Goal: Complete application form

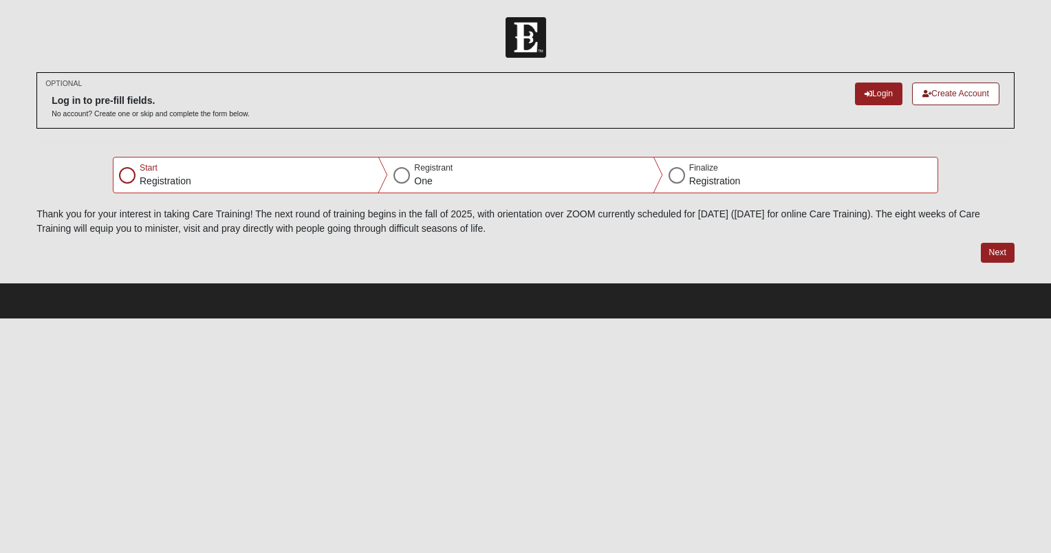
click at [140, 182] on p "Registration" at bounding box center [166, 181] width 52 height 14
click at [990, 254] on button "Next" at bounding box center [998, 253] width 34 height 20
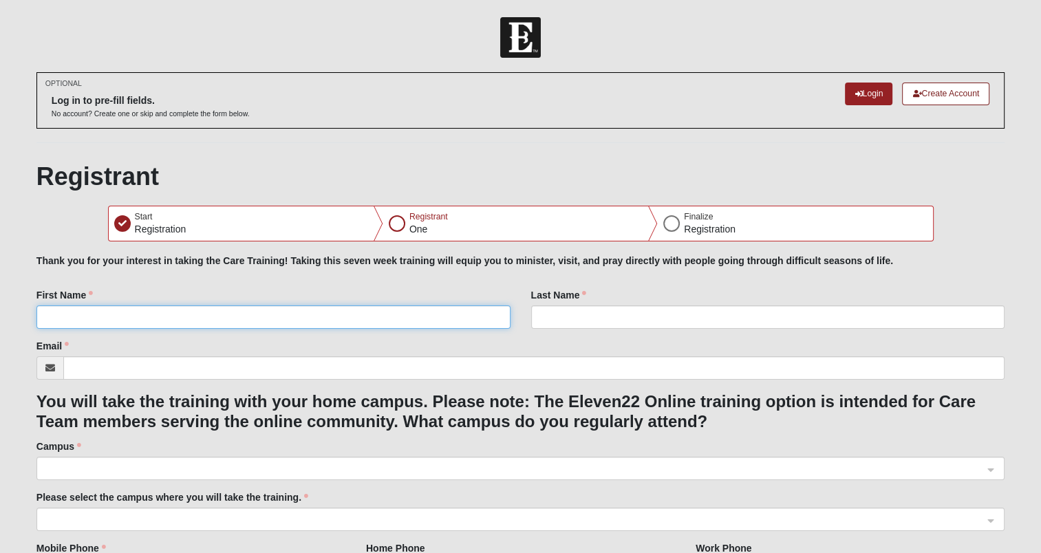
click at [357, 319] on input "First Name" at bounding box center [273, 316] width 474 height 23
type input "[PERSON_NAME]"
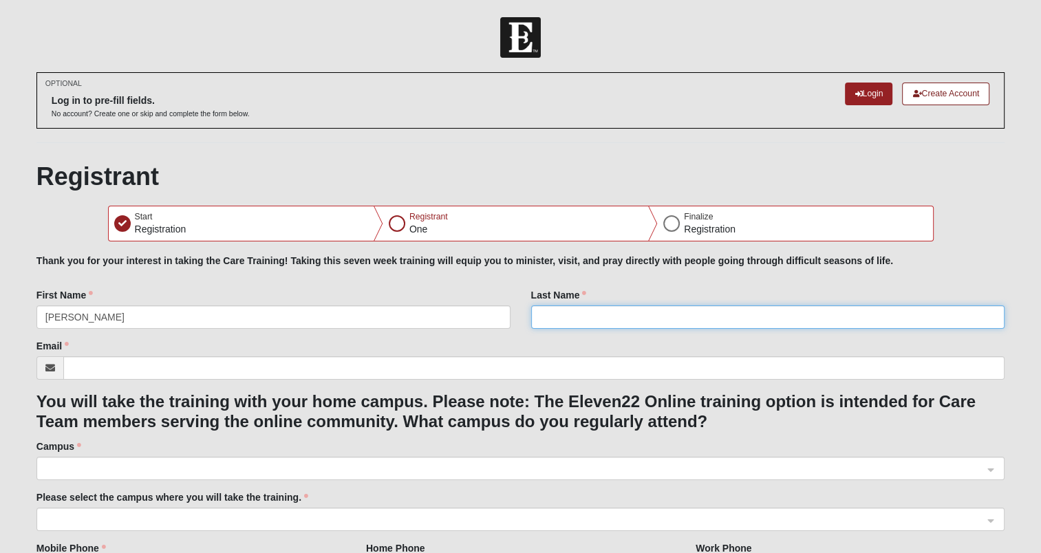
type input "[PERSON_NAME]"
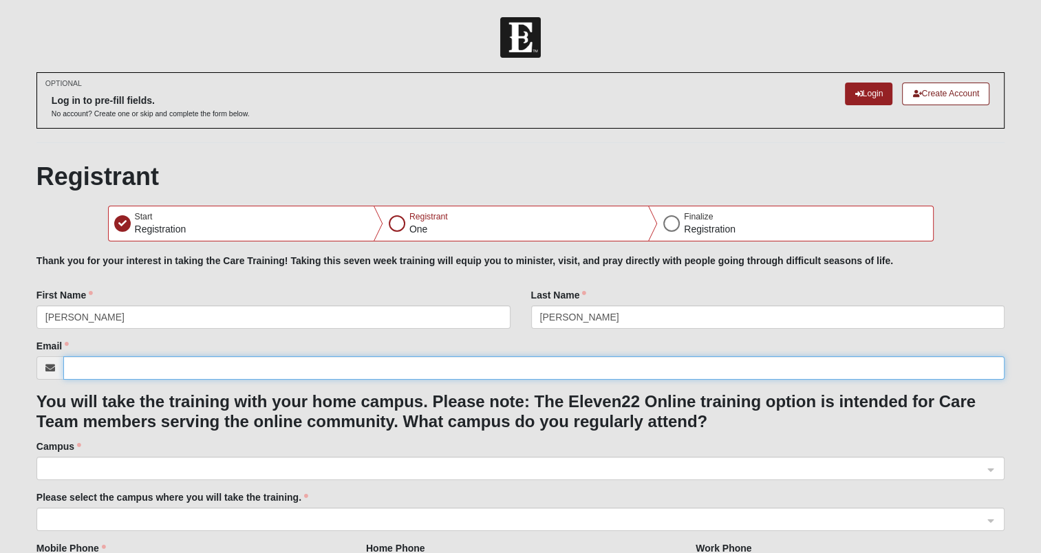
type input "[EMAIL_ADDRESS][DOMAIN_NAME]"
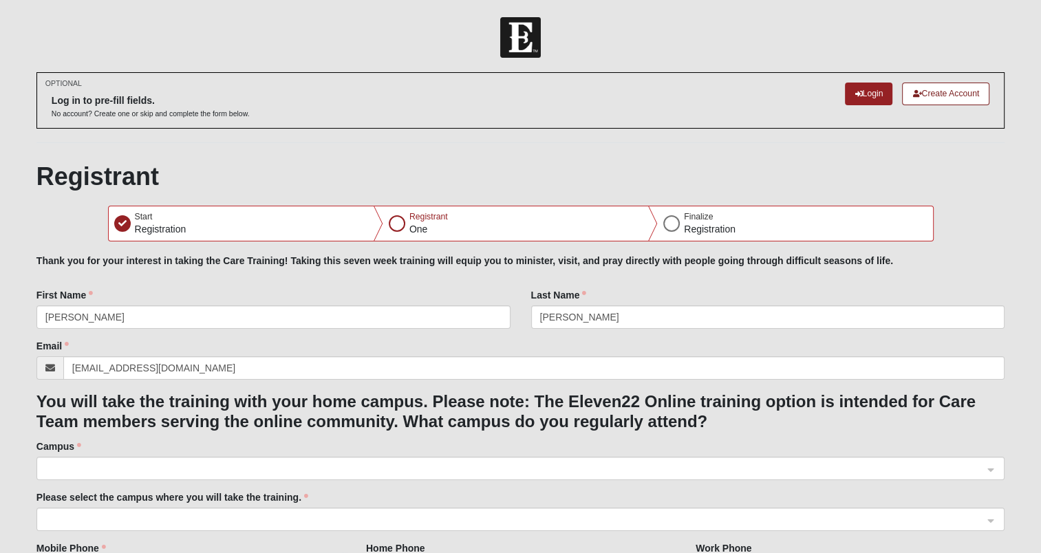
type input "[PHONE_NUMBER]"
type input "[STREET_ADDRESS]"
type input "[GEOGRAPHIC_DATA]"
type input "32258"
select select "6"
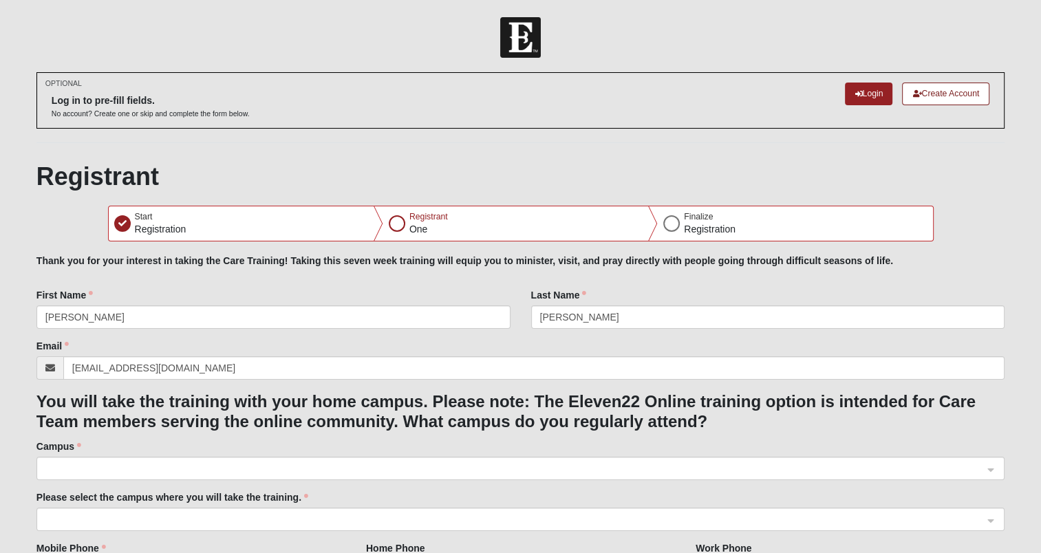
select select "8"
select select "1959"
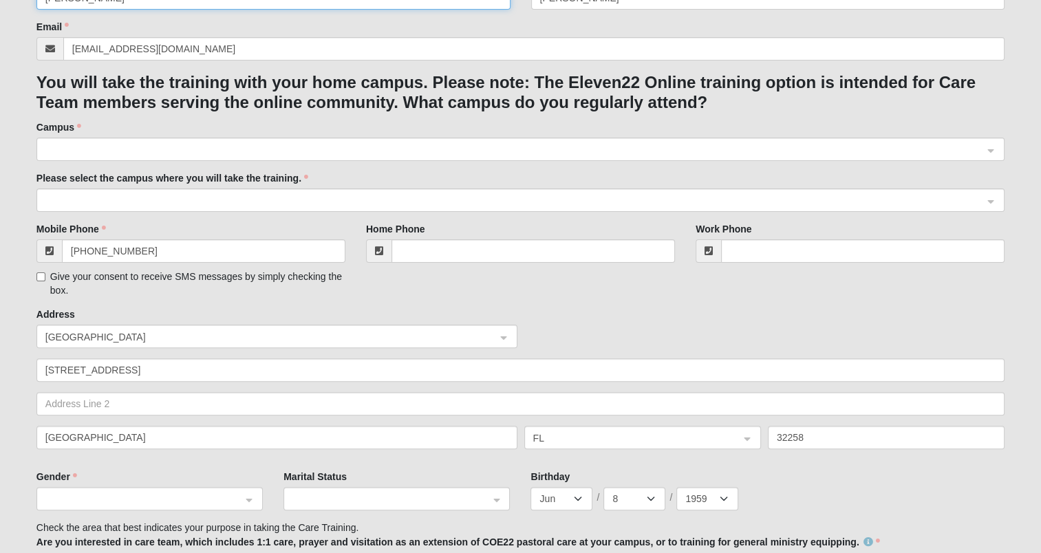
scroll to position [321, 0]
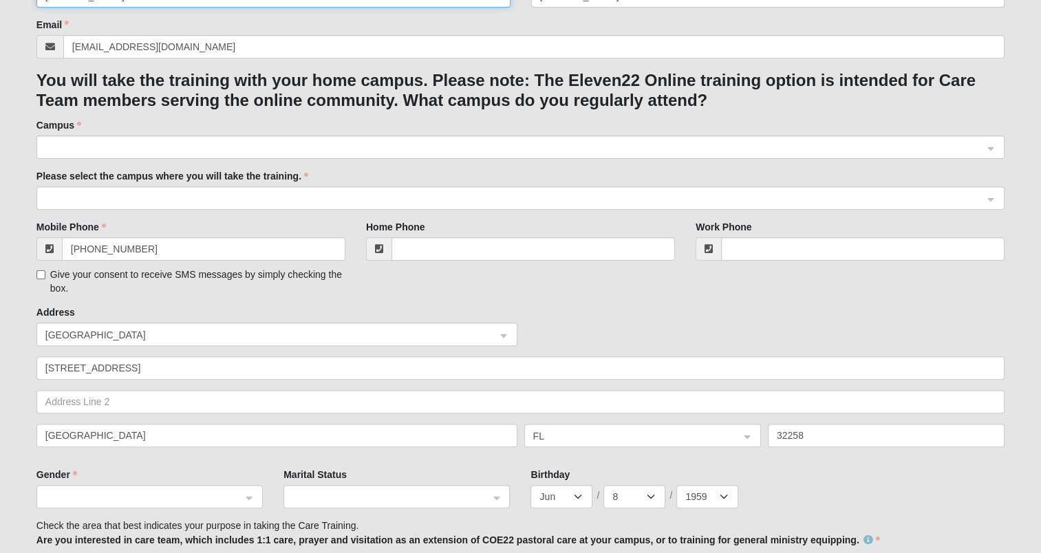
click at [212, 144] on span at bounding box center [514, 147] width 938 height 15
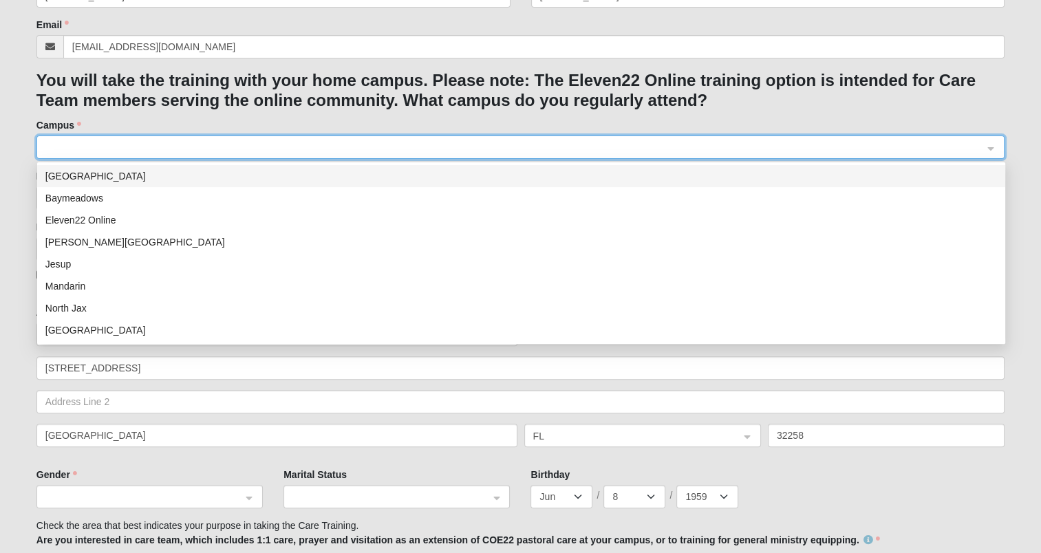
click at [116, 289] on div "Mandarin" at bounding box center [520, 286] width 951 height 15
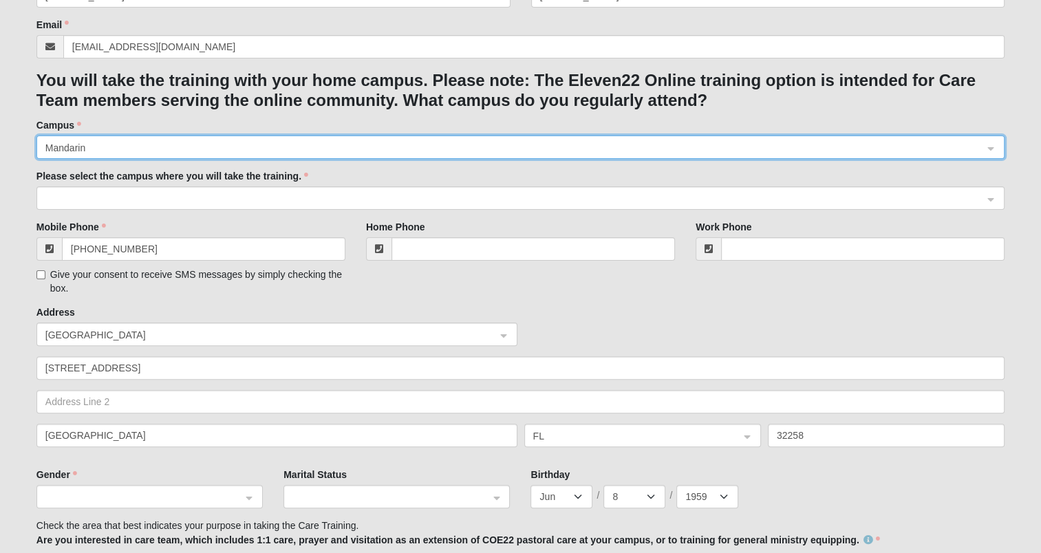
click at [240, 197] on span at bounding box center [514, 198] width 938 height 15
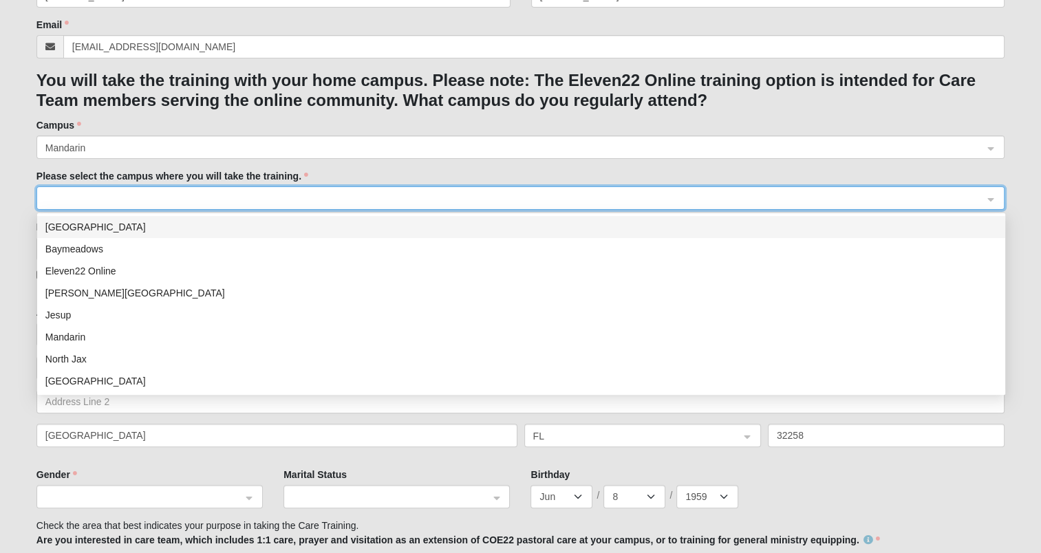
click at [127, 338] on div "Mandarin" at bounding box center [520, 336] width 951 height 15
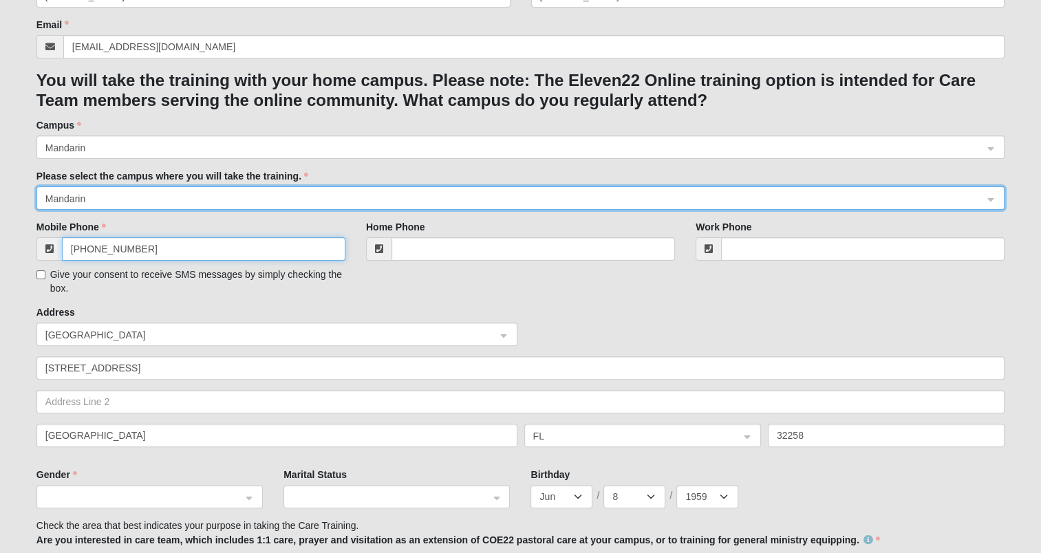
click at [210, 250] on input "[PHONE_NUMBER]" at bounding box center [203, 248] width 283 height 23
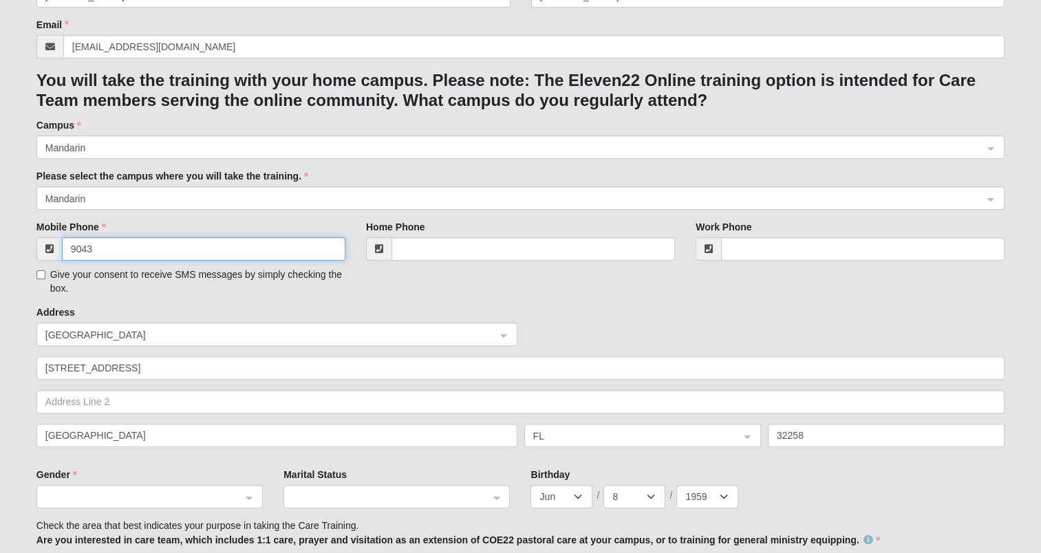
type input "[PHONE_NUMBER]"
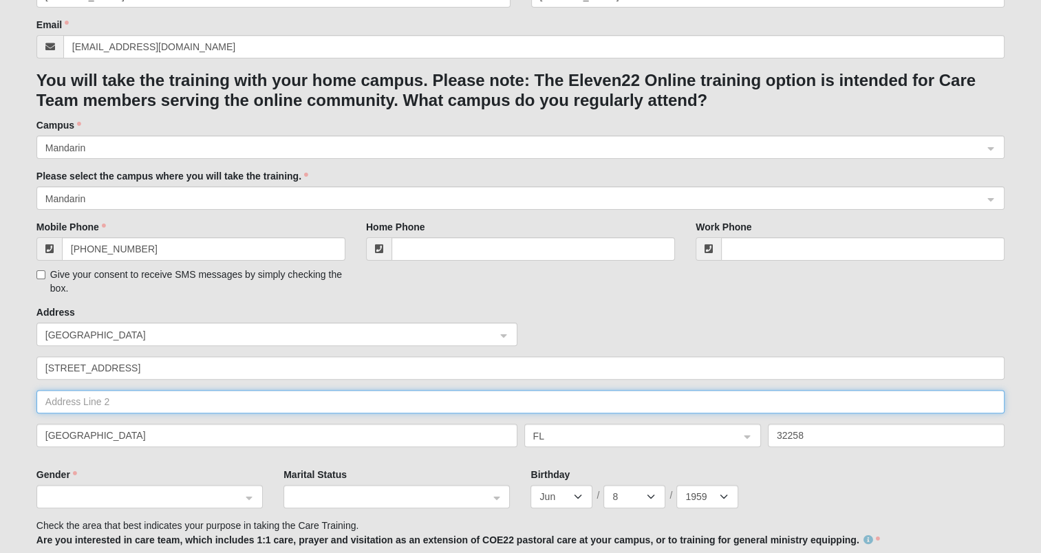
type input "[STREET_ADDRESS]"
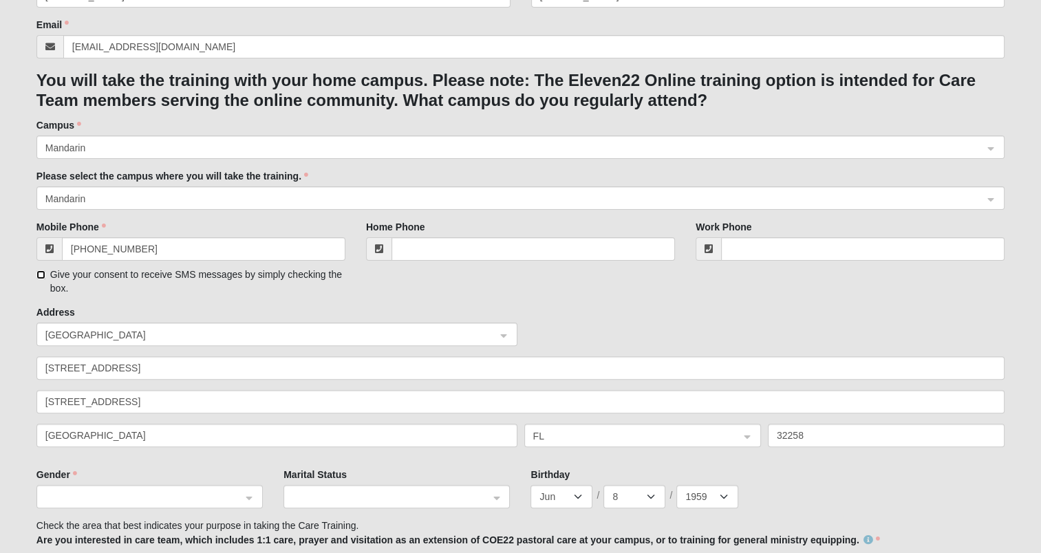
click at [41, 274] on input "Give your consent to receive SMS messages by simply checking the box." at bounding box center [40, 274] width 9 height 9
checkbox input "true"
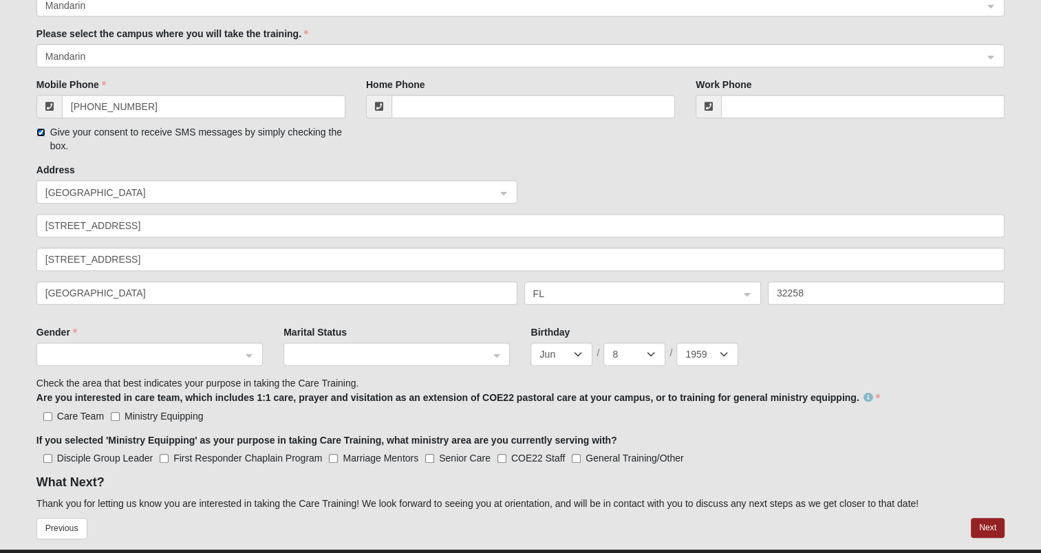
scroll to position [494, 0]
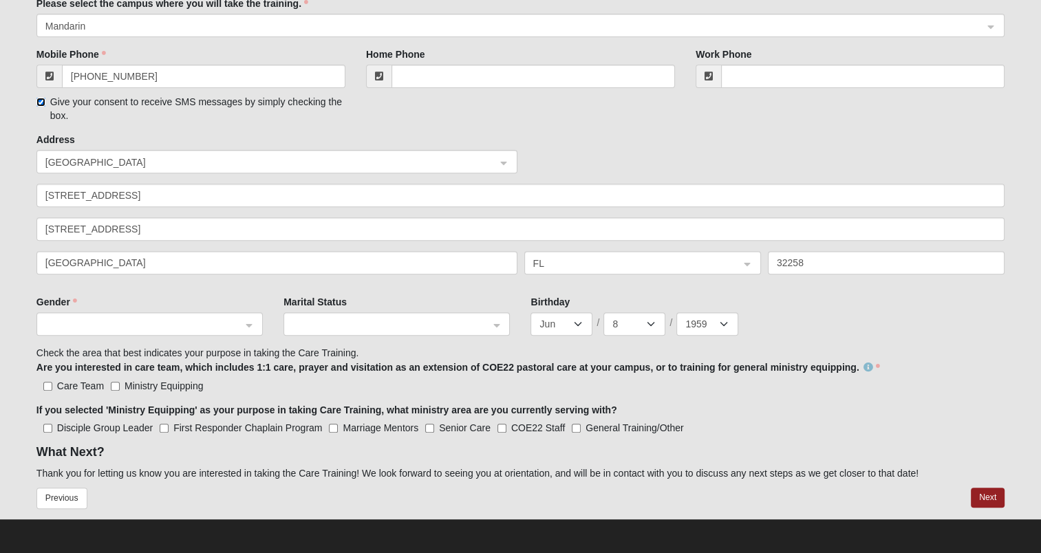
click at [194, 324] on span at bounding box center [143, 324] width 196 height 15
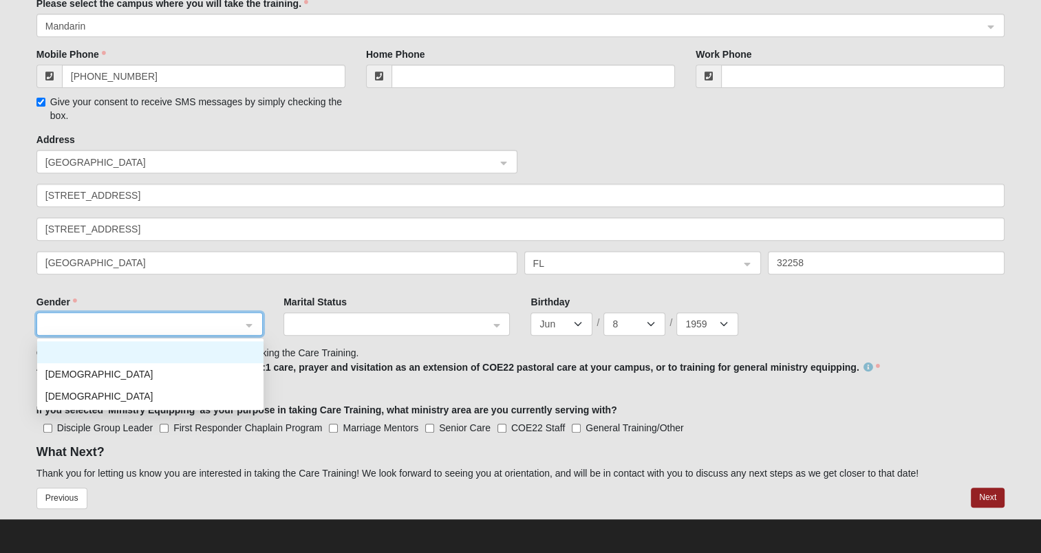
click at [162, 376] on div "[DEMOGRAPHIC_DATA]" at bounding box center [150, 374] width 210 height 15
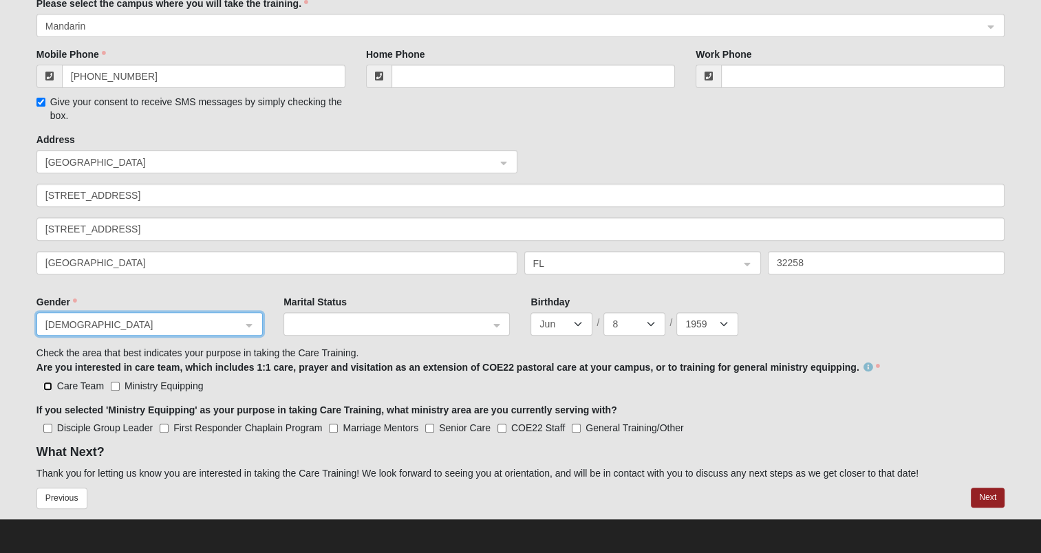
click at [47, 388] on input "Care Team" at bounding box center [47, 386] width 9 height 9
checkbox input "true"
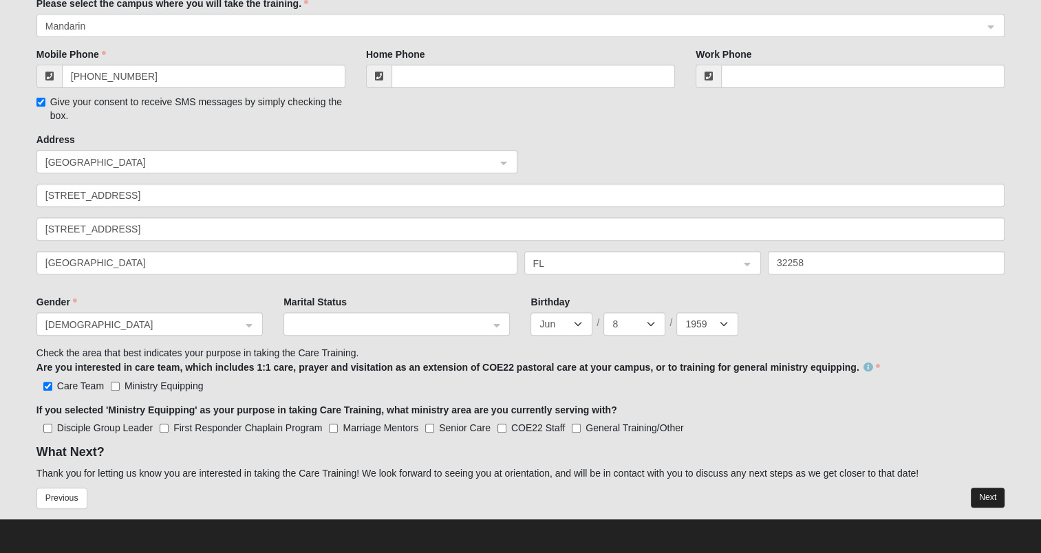
click at [985, 495] on button "Next" at bounding box center [988, 498] width 34 height 20
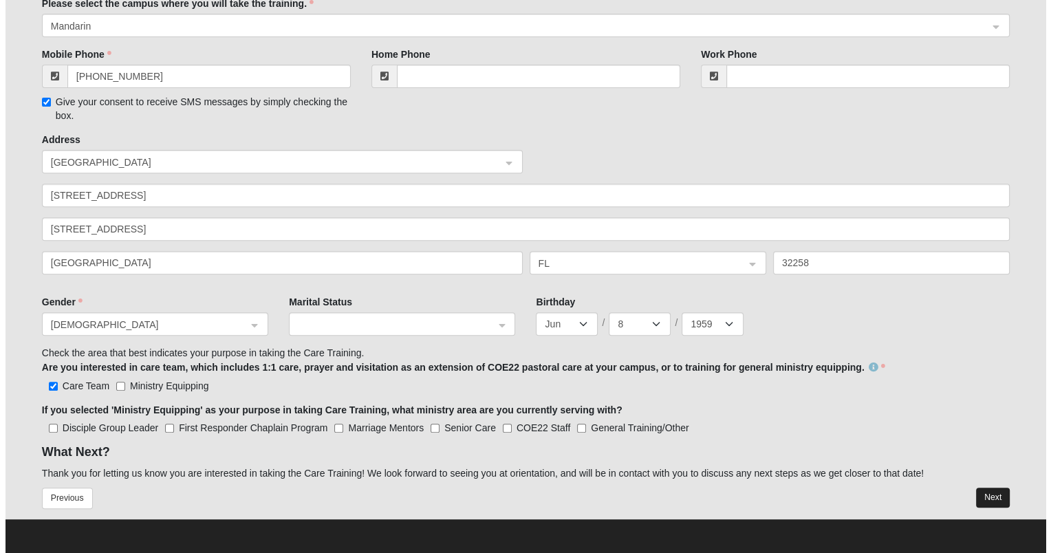
scroll to position [0, 0]
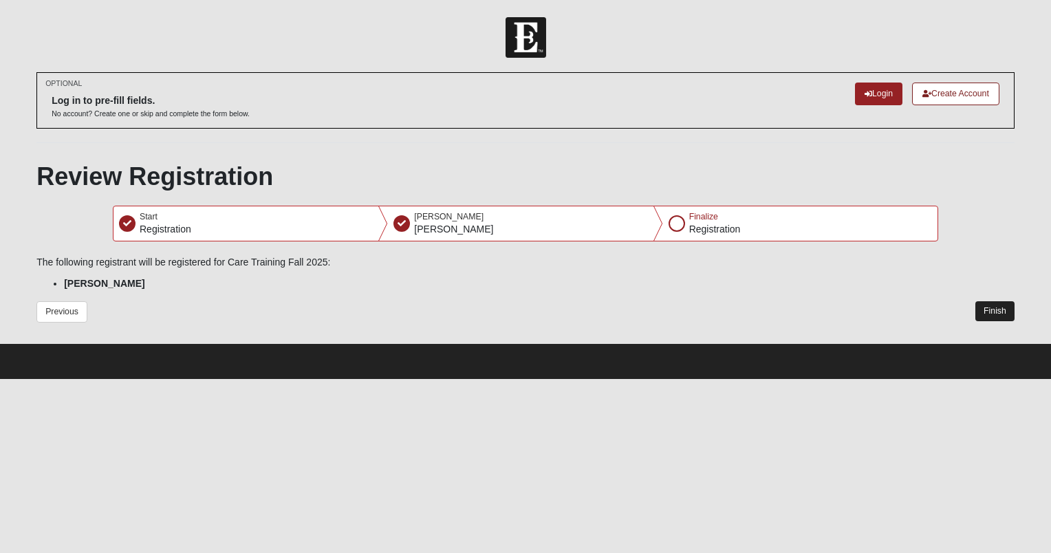
click at [993, 314] on button "Finish" at bounding box center [994, 311] width 39 height 20
